Goal: Information Seeking & Learning: Learn about a topic

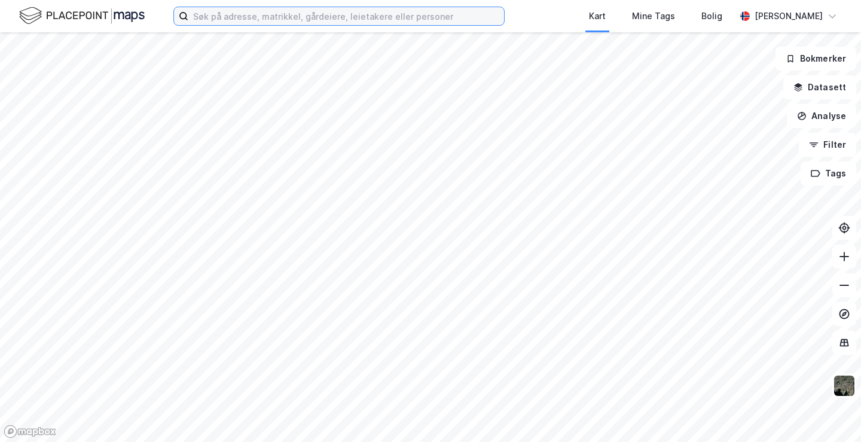
click at [240, 16] on input at bounding box center [346, 16] width 316 height 18
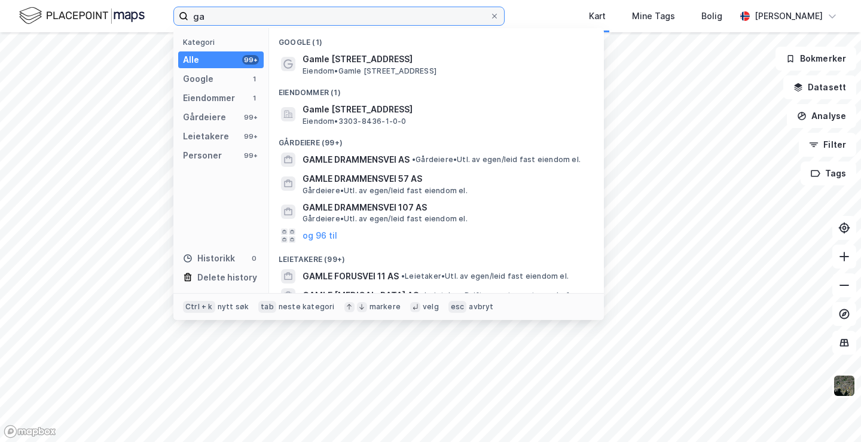
type input "g"
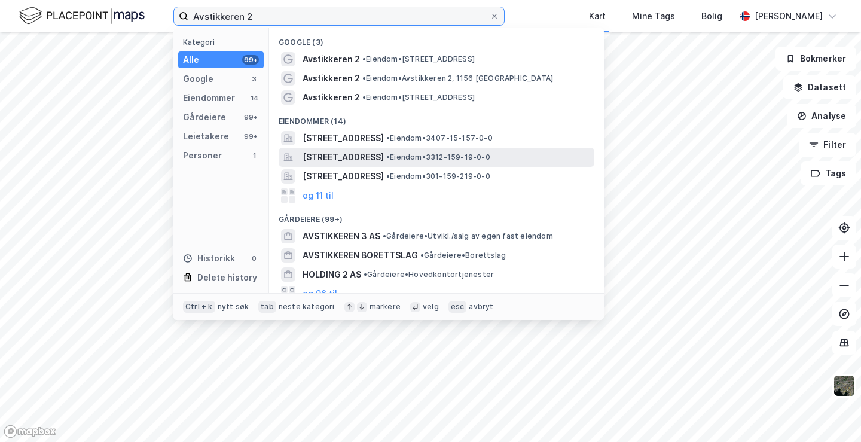
type input "Avstikkeren 2"
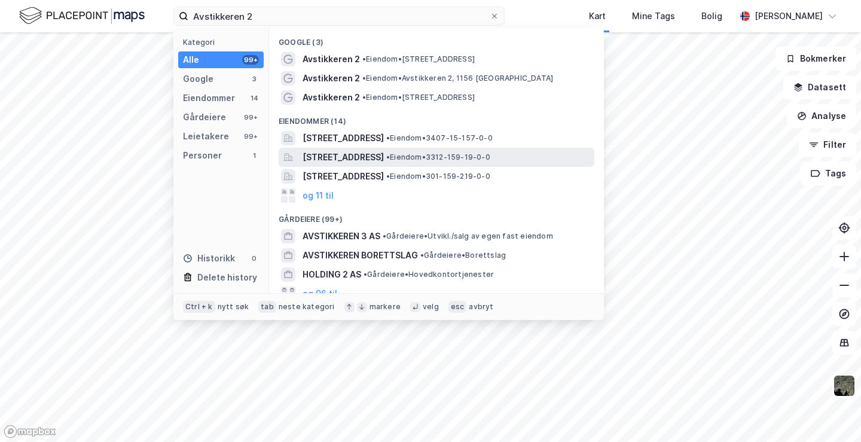
click at [371, 156] on span "[STREET_ADDRESS]" at bounding box center [343, 157] width 81 height 14
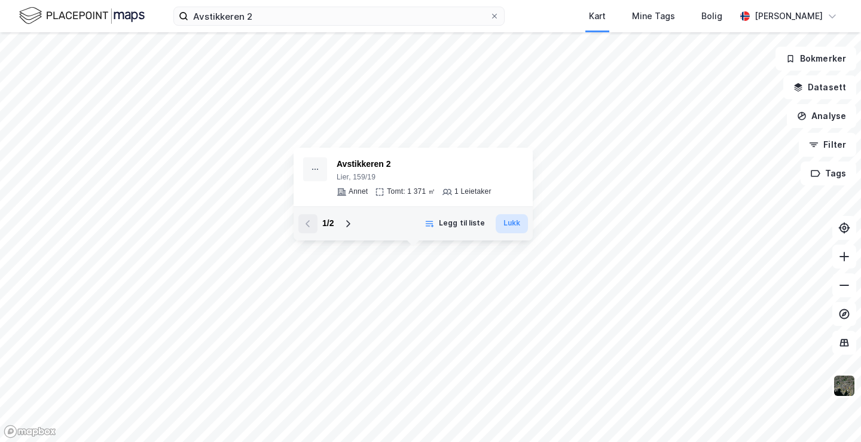
click at [513, 222] on button "Lukk" at bounding box center [512, 223] width 32 height 19
click at [505, 224] on button "Lukk" at bounding box center [512, 223] width 32 height 19
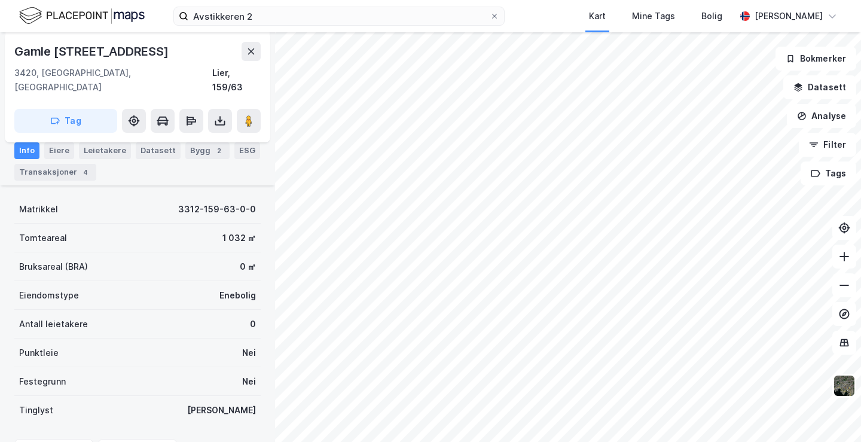
scroll to position [90, 0]
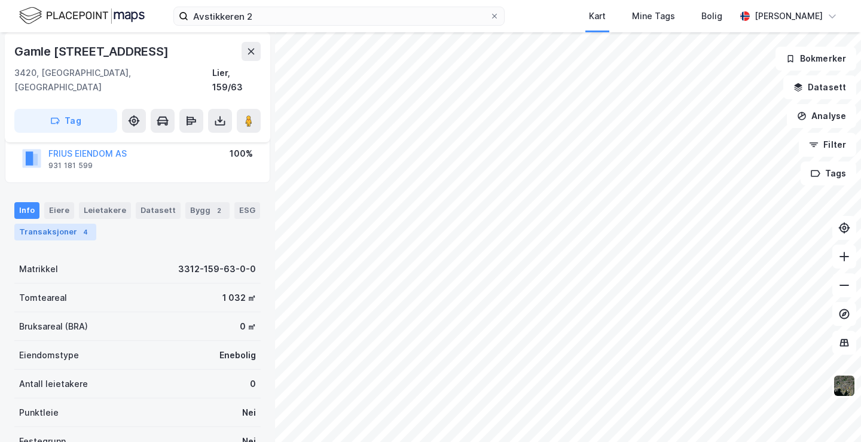
click at [49, 224] on div "Transaksjoner 4" at bounding box center [55, 232] width 82 height 17
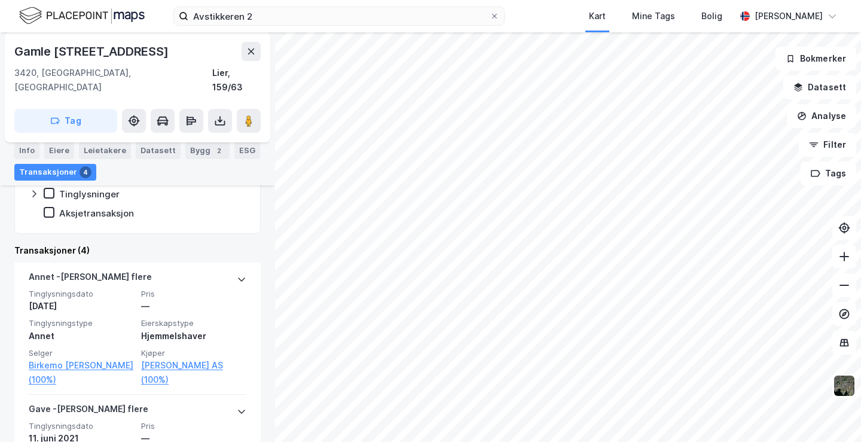
scroll to position [351, 0]
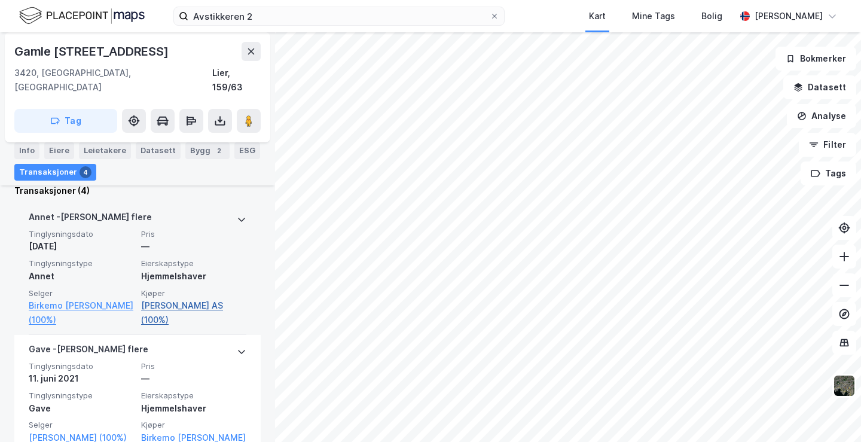
click at [174, 298] on link "[PERSON_NAME] AS (100%)" at bounding box center [193, 312] width 105 height 29
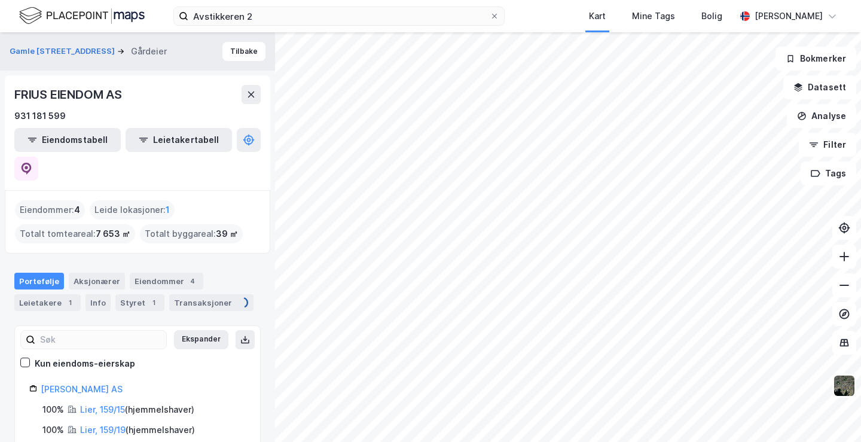
scroll to position [36, 0]
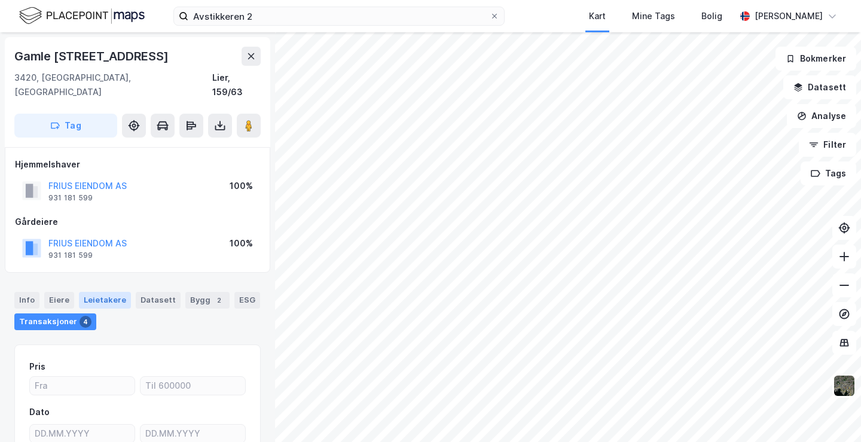
click at [101, 292] on div "Leietakere" at bounding box center [105, 300] width 52 height 17
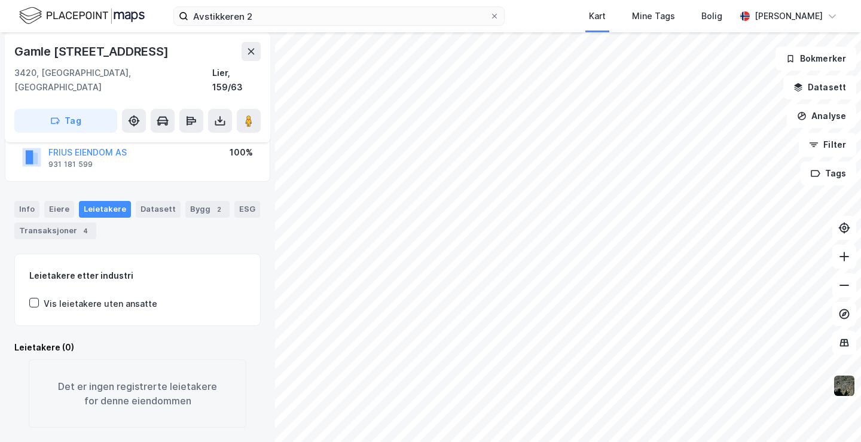
scroll to position [31, 0]
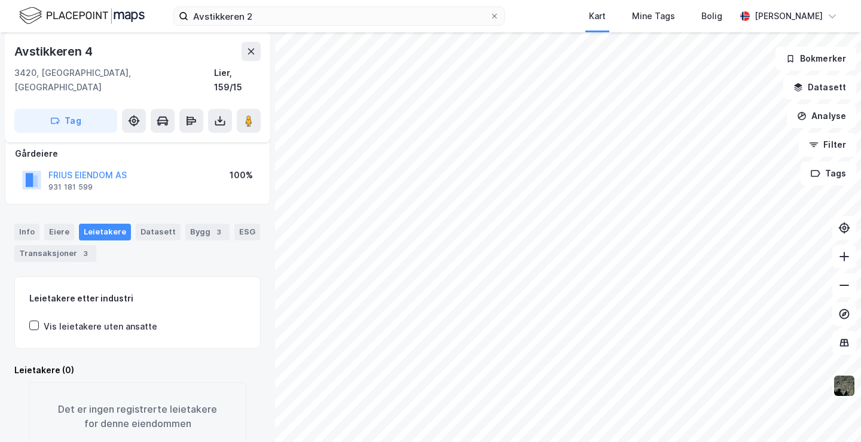
scroll to position [91, 0]
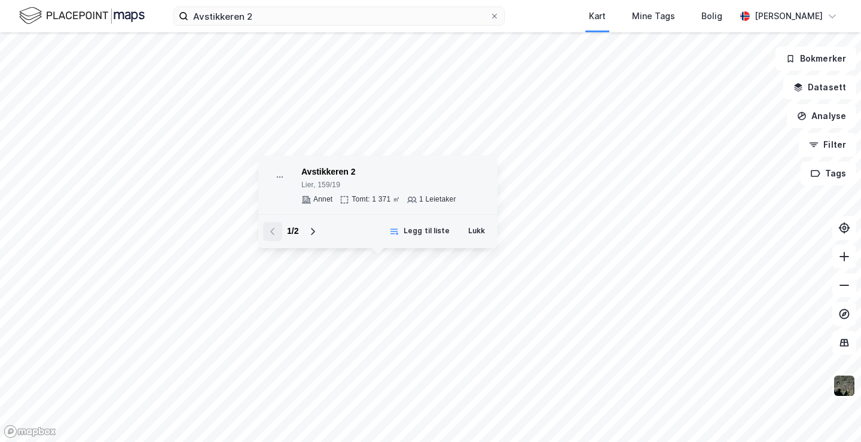
click at [434, 200] on div "1 Leietaker" at bounding box center [437, 200] width 37 height 10
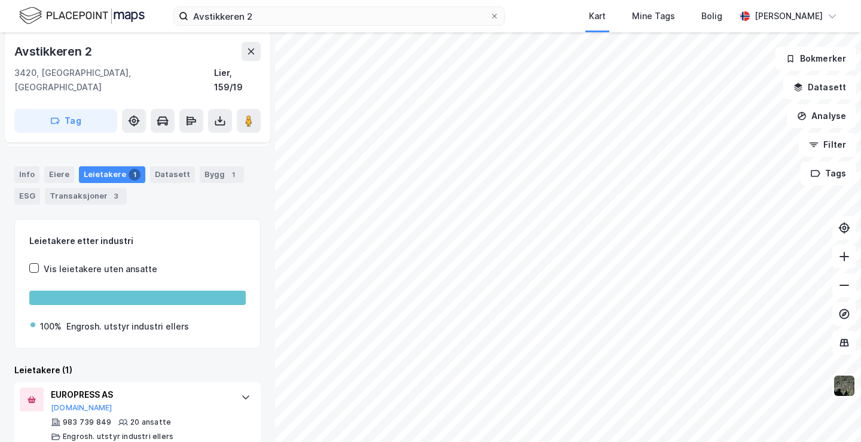
scroll to position [130, 0]
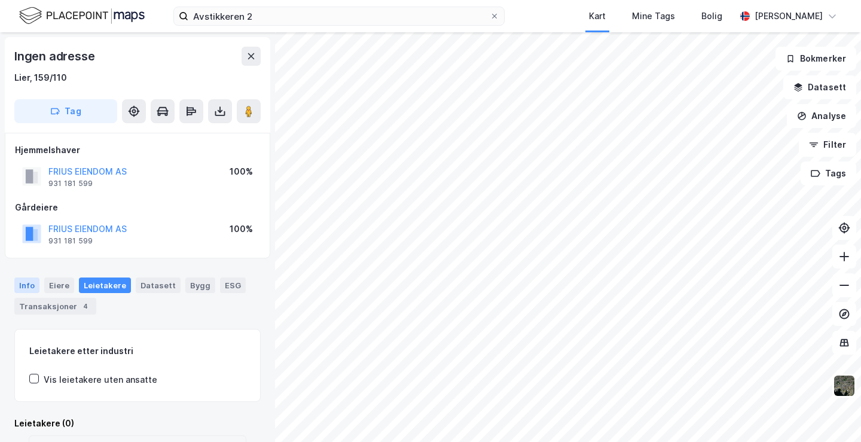
click at [26, 290] on div "Info" at bounding box center [26, 286] width 25 height 16
